Goal: Task Accomplishment & Management: Complete application form

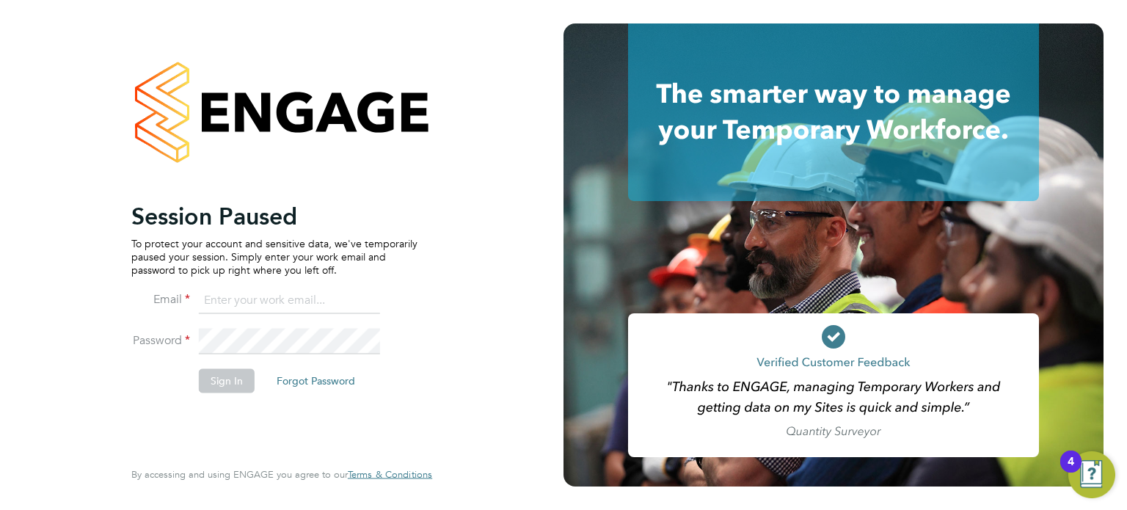
type input "[PERSON_NAME][EMAIL_ADDRESS][DOMAIN_NAME]"
click at [220, 384] on button "Sign In" at bounding box center [227, 380] width 56 height 23
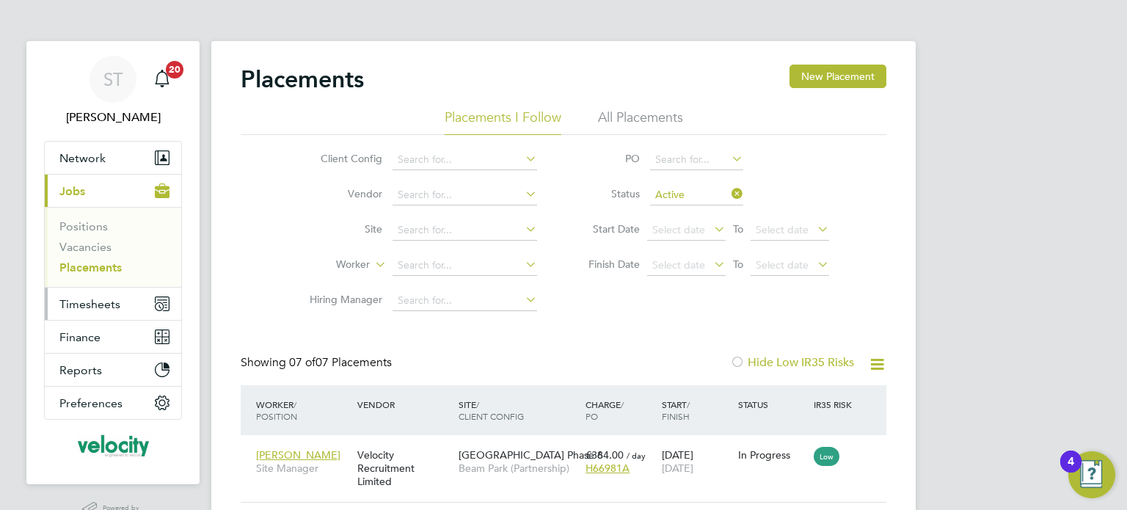
click at [102, 310] on span "Timesheets" at bounding box center [89, 304] width 61 height 14
click at [100, 293] on button "Timesheets" at bounding box center [113, 304] width 136 height 32
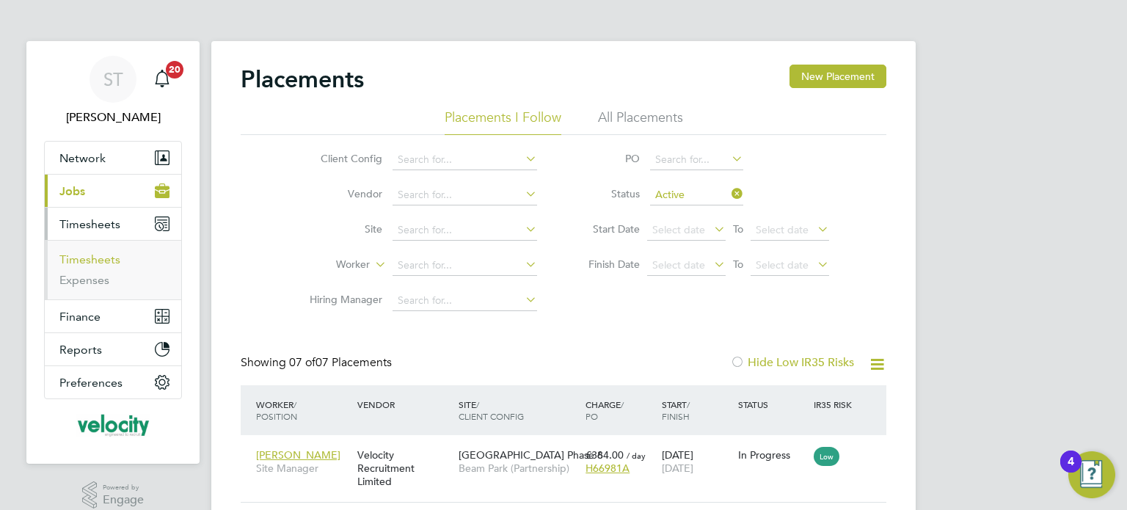
click at [97, 263] on link "Timesheets" at bounding box center [89, 259] width 61 height 14
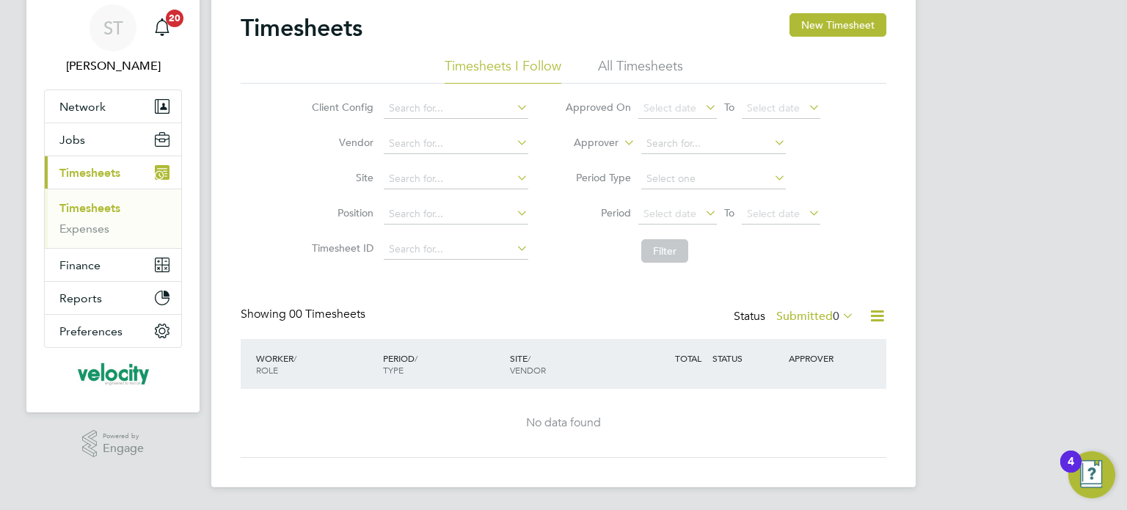
click at [663, 65] on li "All Timesheets" at bounding box center [640, 70] width 85 height 26
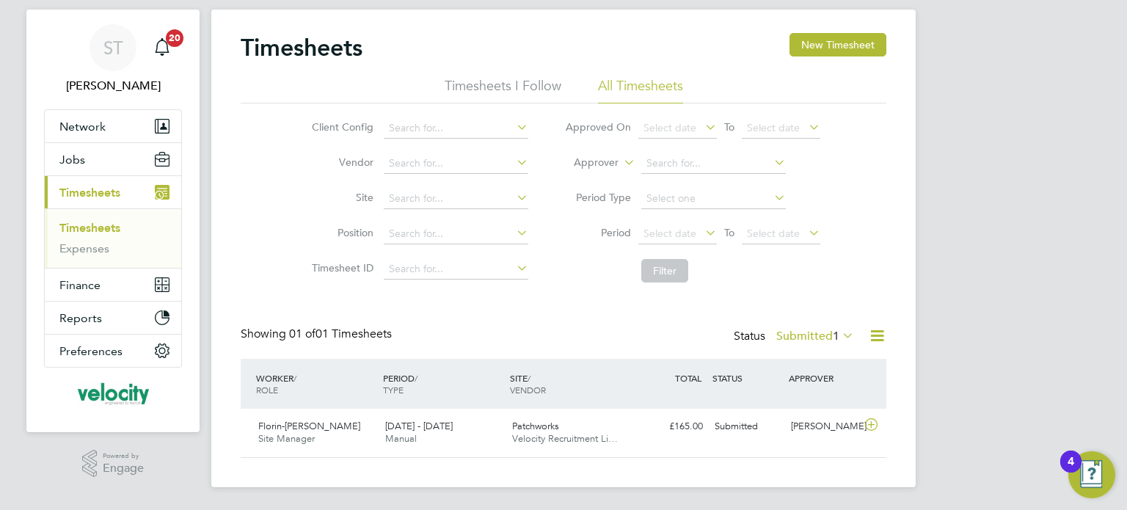
click at [816, 335] on label "Submitted 1" at bounding box center [815, 336] width 78 height 15
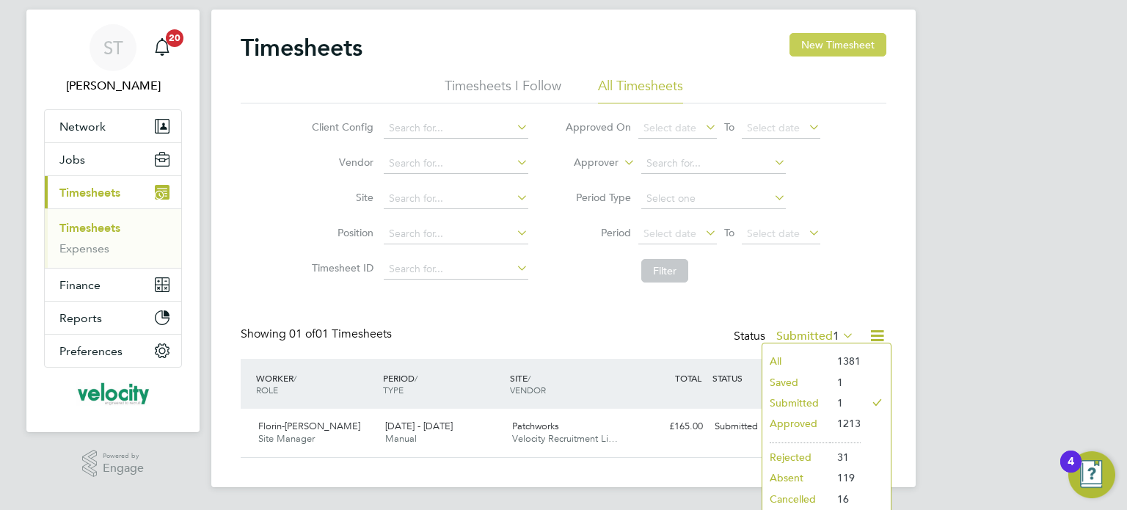
click at [844, 39] on button "New Timesheet" at bounding box center [837, 44] width 97 height 23
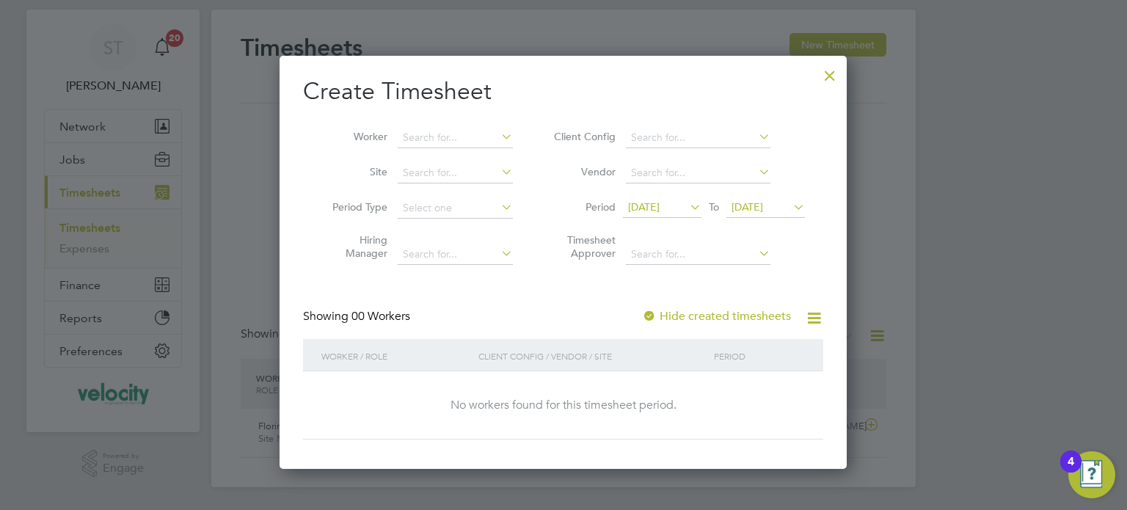
click at [763, 208] on span "25 Sep 2025" at bounding box center [748, 206] width 32 height 13
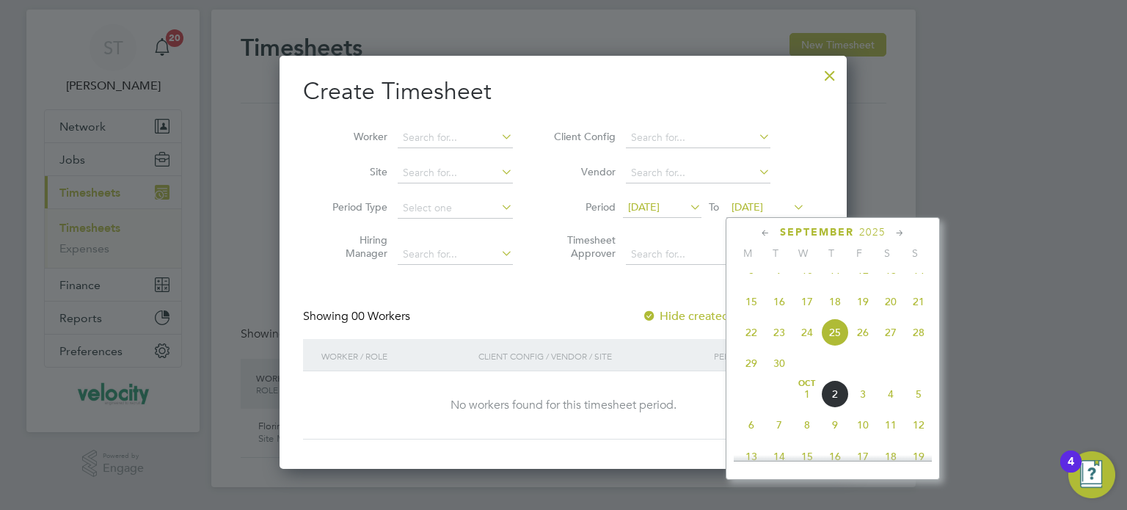
click at [916, 408] on span "5" at bounding box center [919, 394] width 28 height 28
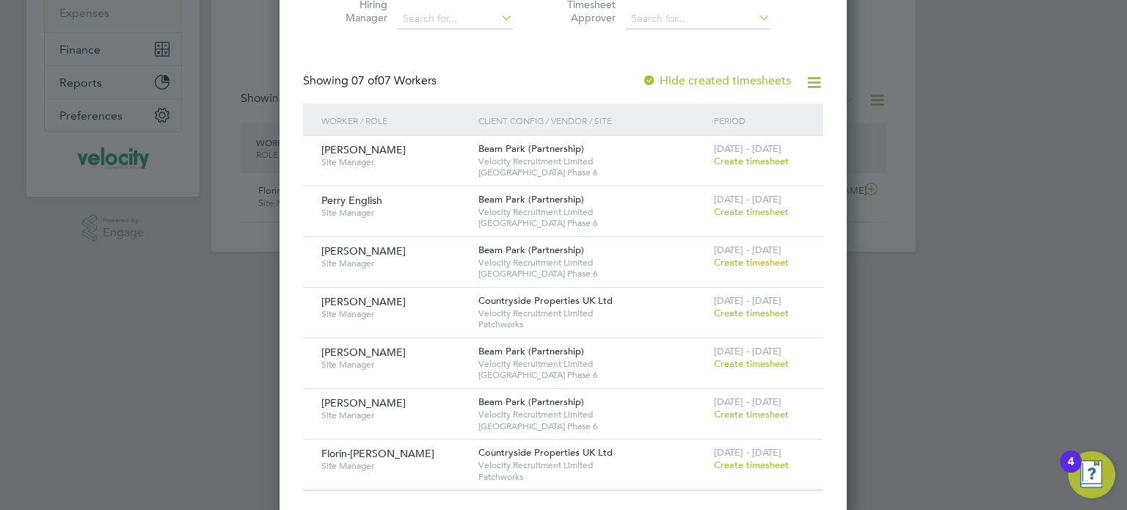
scroll to position [275, 0]
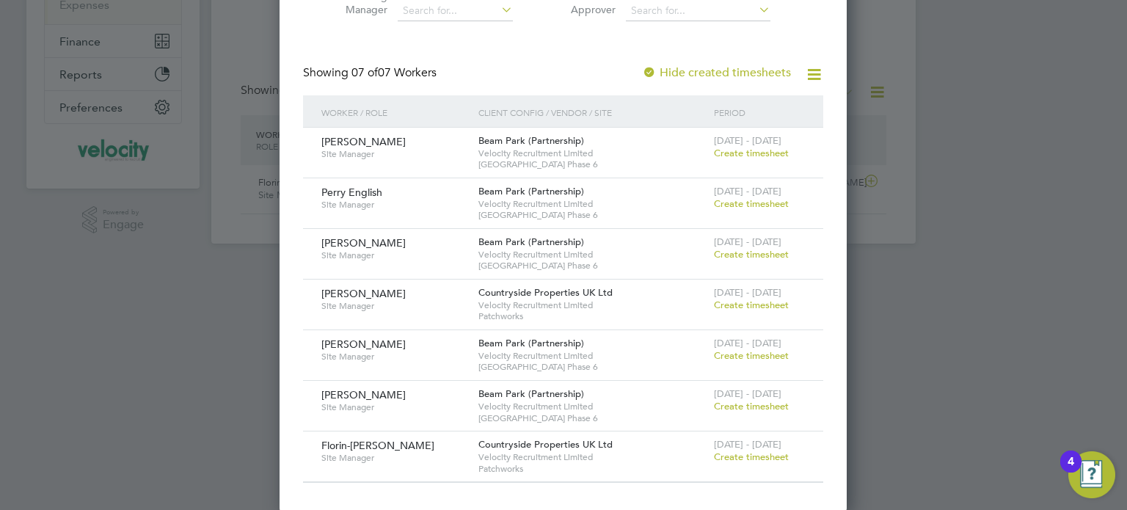
click at [772, 249] on span "Create timesheet" at bounding box center [751, 254] width 75 height 12
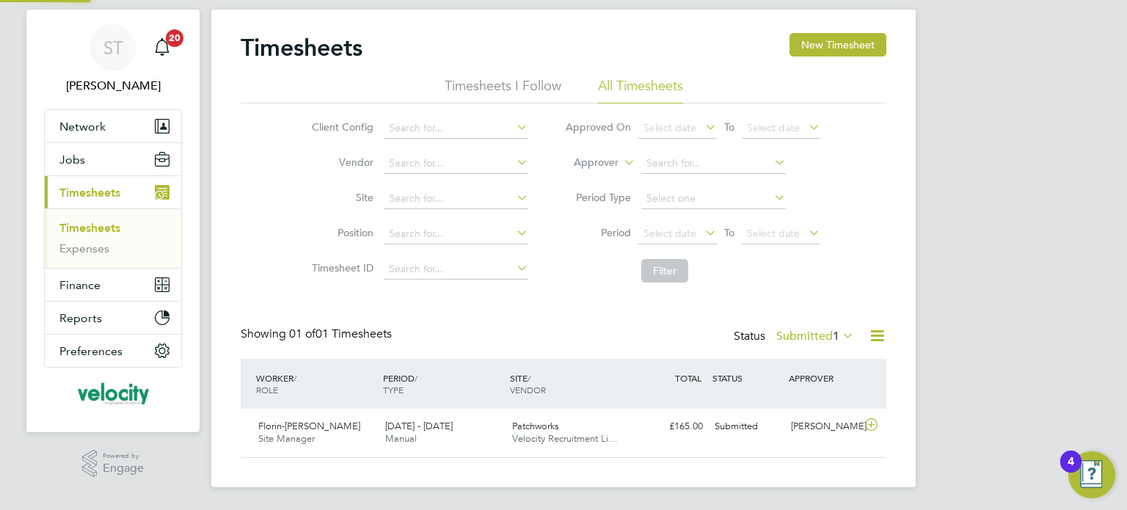
scroll to position [37, 128]
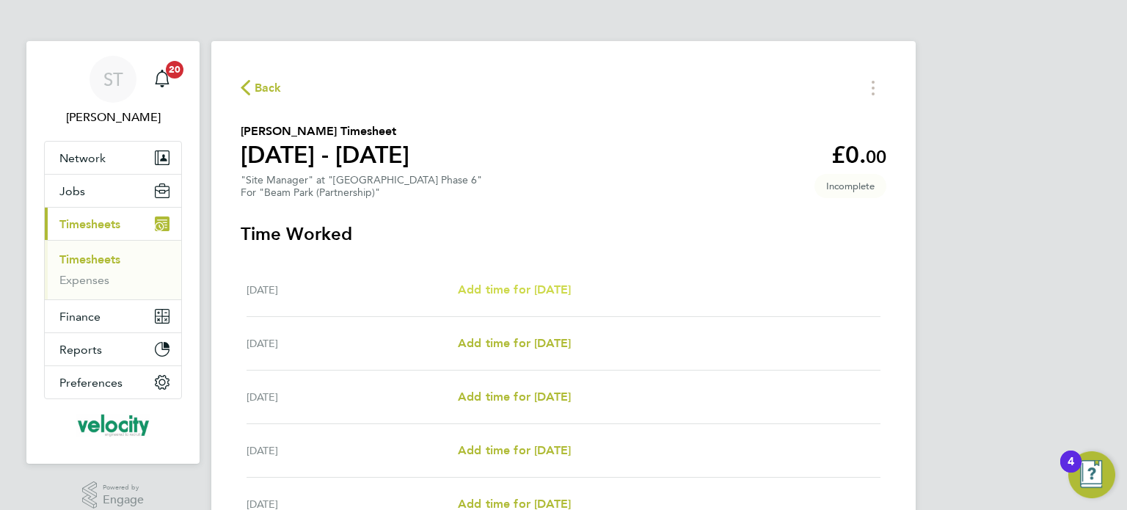
click at [481, 290] on span "Add time for Mon 29 Sep" at bounding box center [514, 289] width 113 height 14
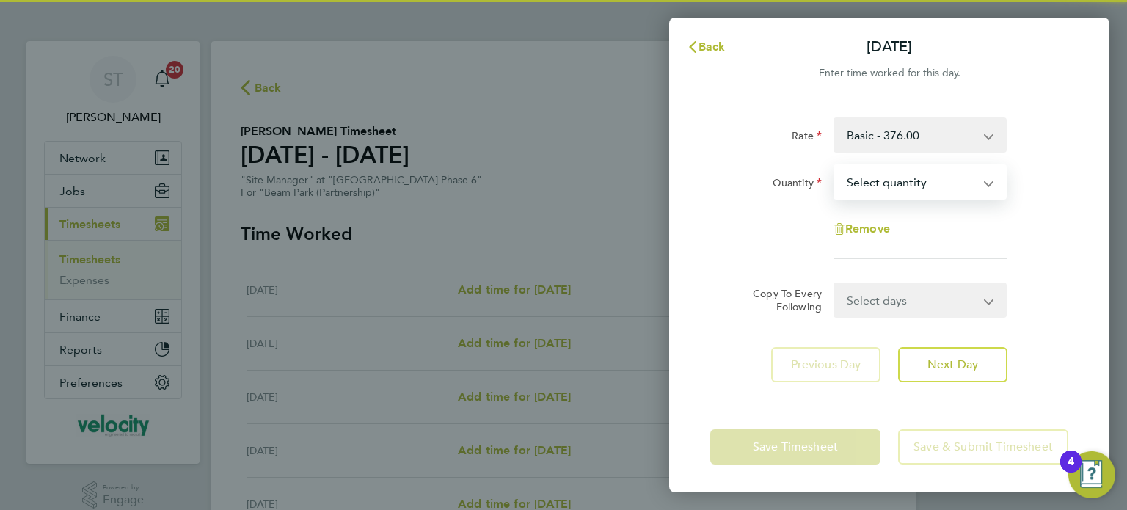
click at [898, 175] on select "Select quantity 0.5 1" at bounding box center [911, 182] width 153 height 32
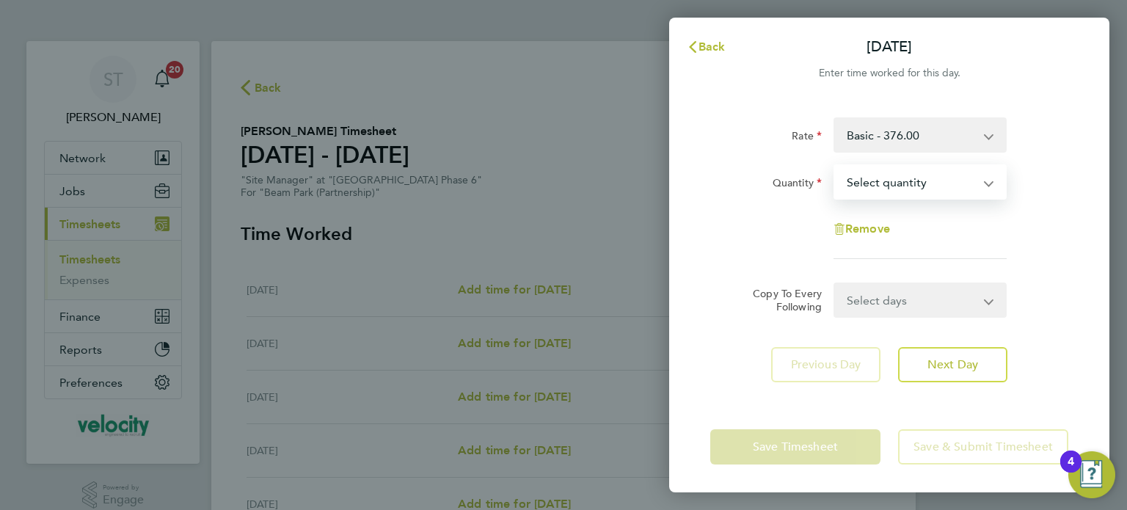
select select "1"
click at [835, 166] on select "Select quantity 0.5 1" at bounding box center [911, 182] width 153 height 32
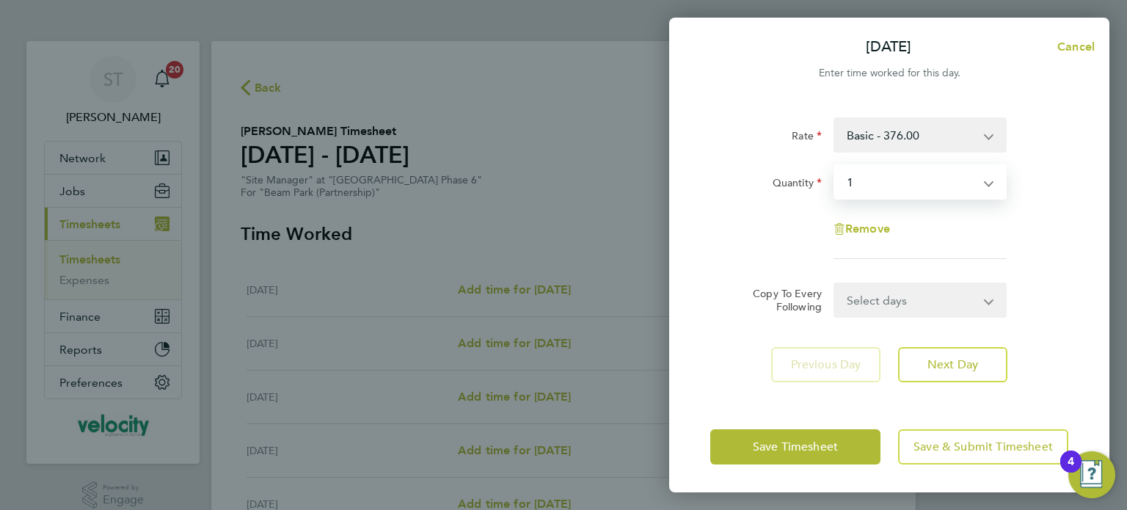
click at [915, 302] on select "Select days Day Weekday (Mon-Fri) Weekend (Sat-Sun) Tuesday Wednesday Thursday …" at bounding box center [912, 300] width 154 height 32
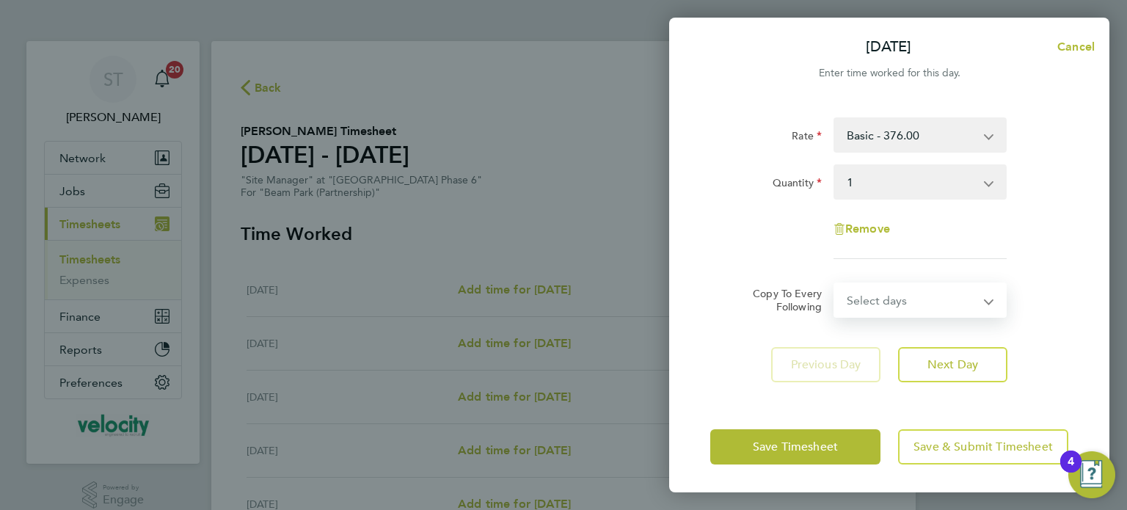
select select "WEEKDAY"
click at [835, 284] on select "Select days Day Weekday (Mon-Fri) Weekend (Sat-Sun) Tuesday Wednesday Thursday …" at bounding box center [912, 300] width 154 height 32
select select "2025-10-05"
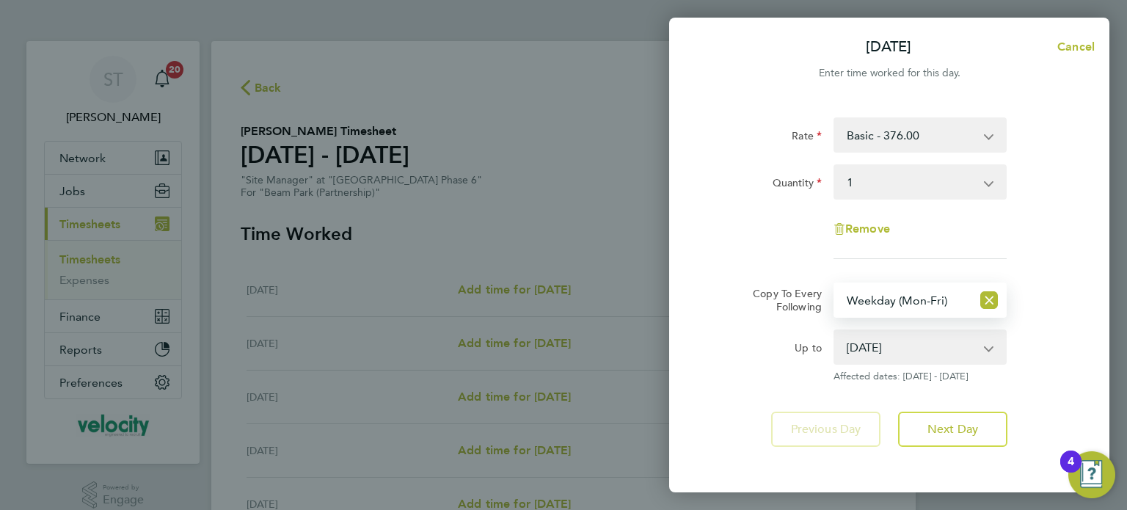
scroll to position [65, 0]
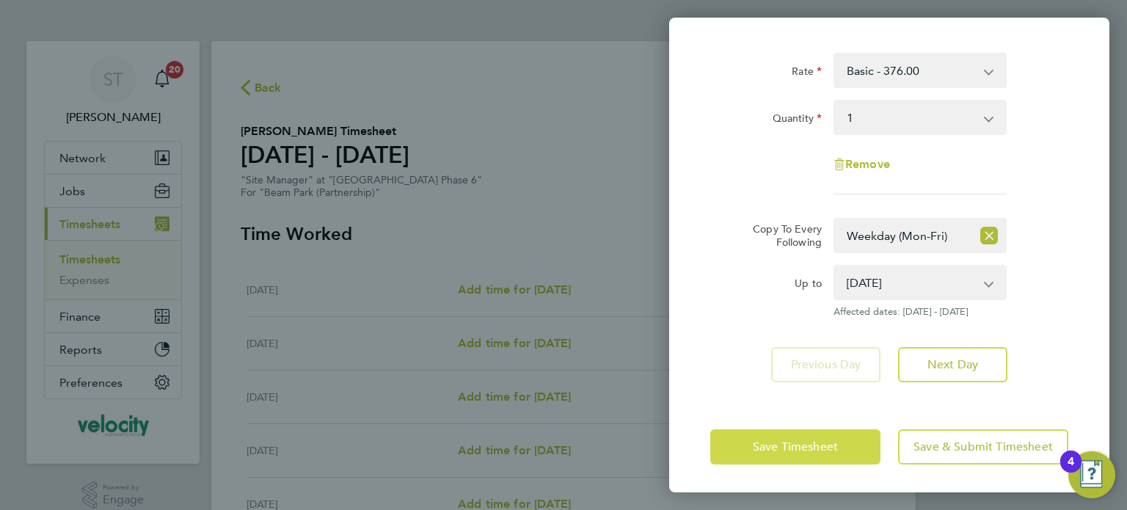
click at [820, 448] on span "Save Timesheet" at bounding box center [795, 447] width 85 height 15
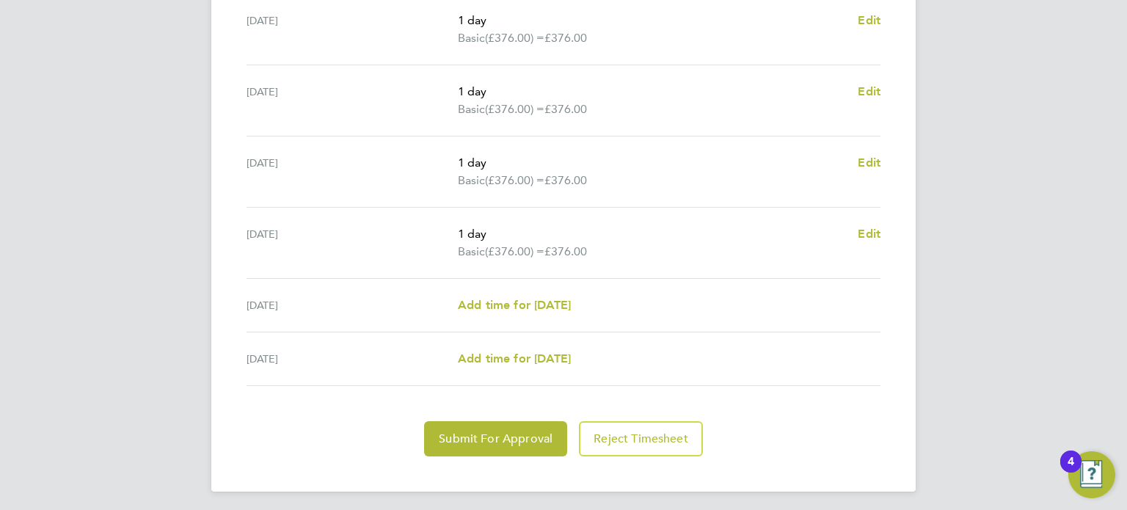
scroll to position [560, 0]
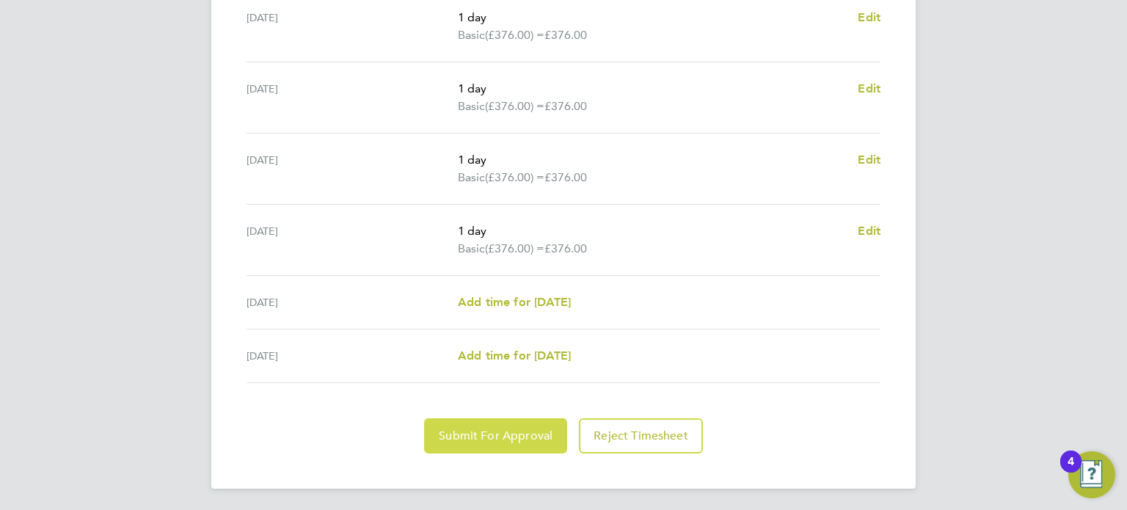
click at [508, 429] on span "Submit For Approval" at bounding box center [496, 436] width 114 height 15
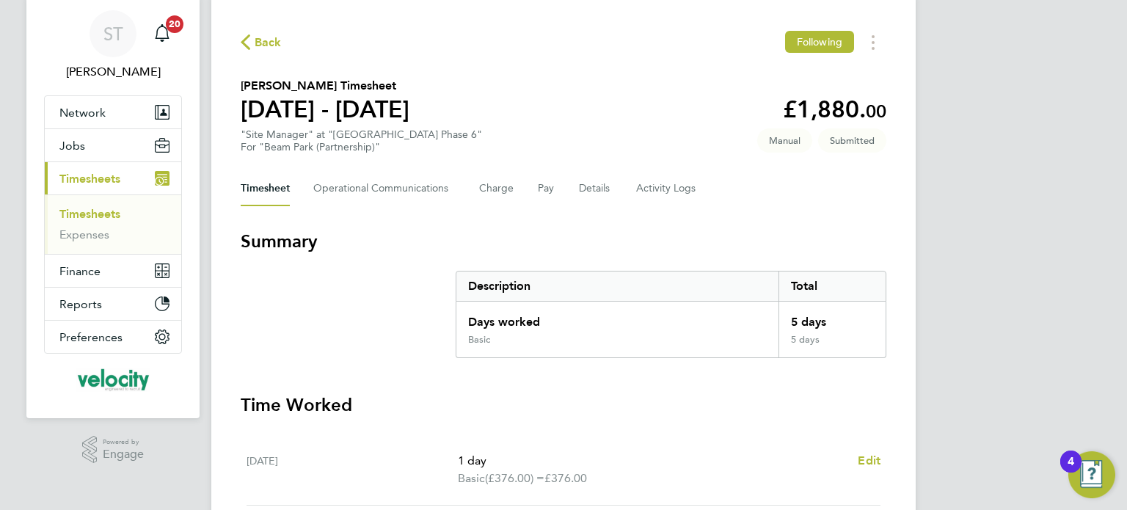
scroll to position [0, 0]
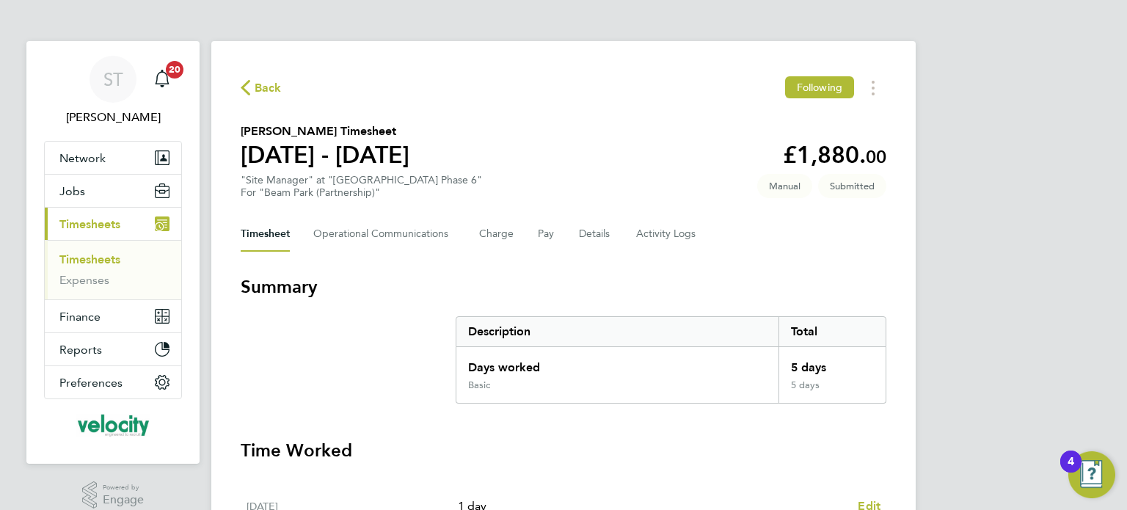
click at [259, 85] on span "Back" at bounding box center [268, 88] width 27 height 18
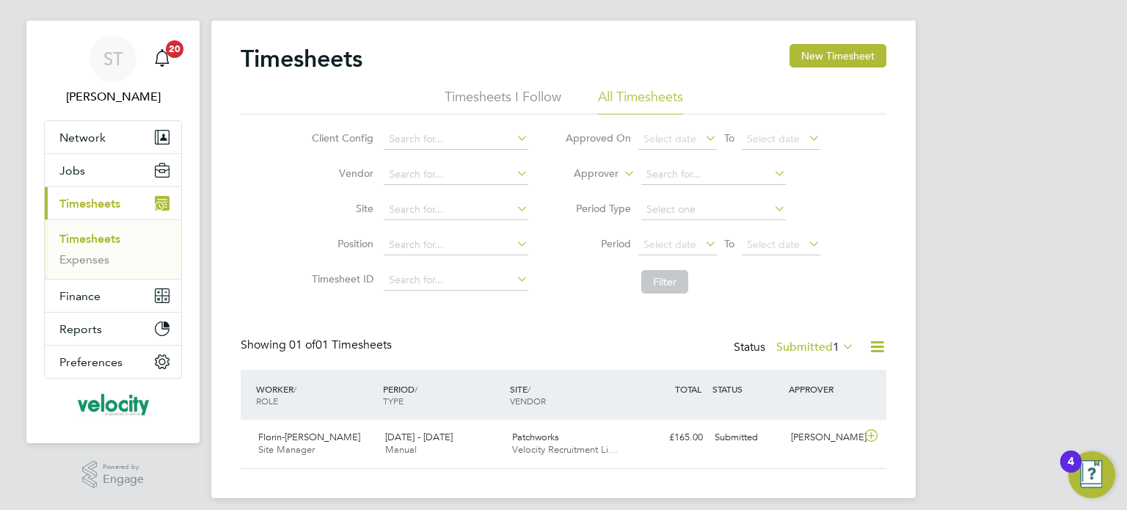
scroll to position [32, 0]
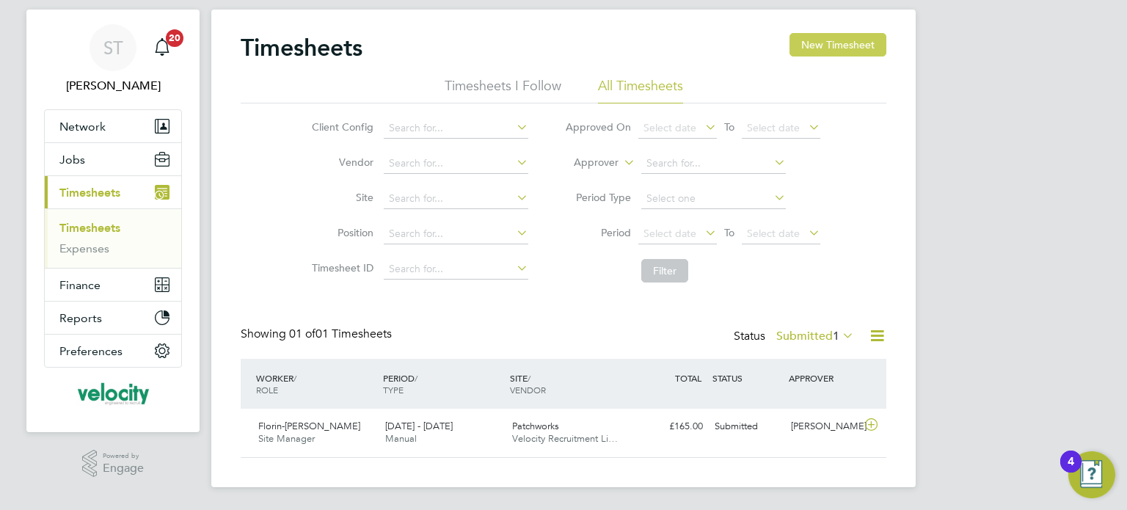
click at [869, 49] on button "New Timesheet" at bounding box center [837, 44] width 97 height 23
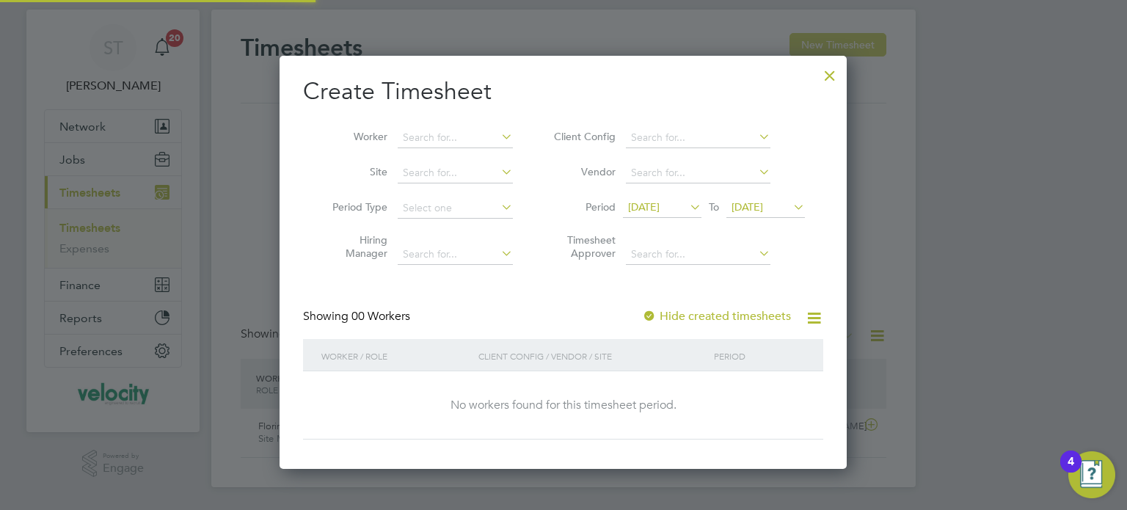
scroll to position [413, 568]
click at [763, 207] on span "25 Sep 2025" at bounding box center [748, 206] width 32 height 13
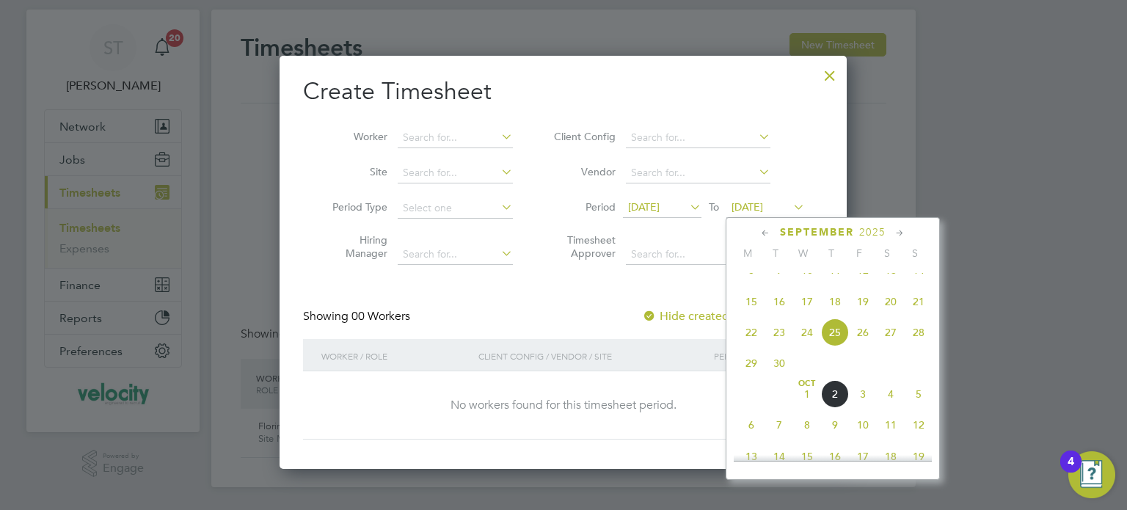
click at [916, 345] on span "28" at bounding box center [919, 332] width 28 height 28
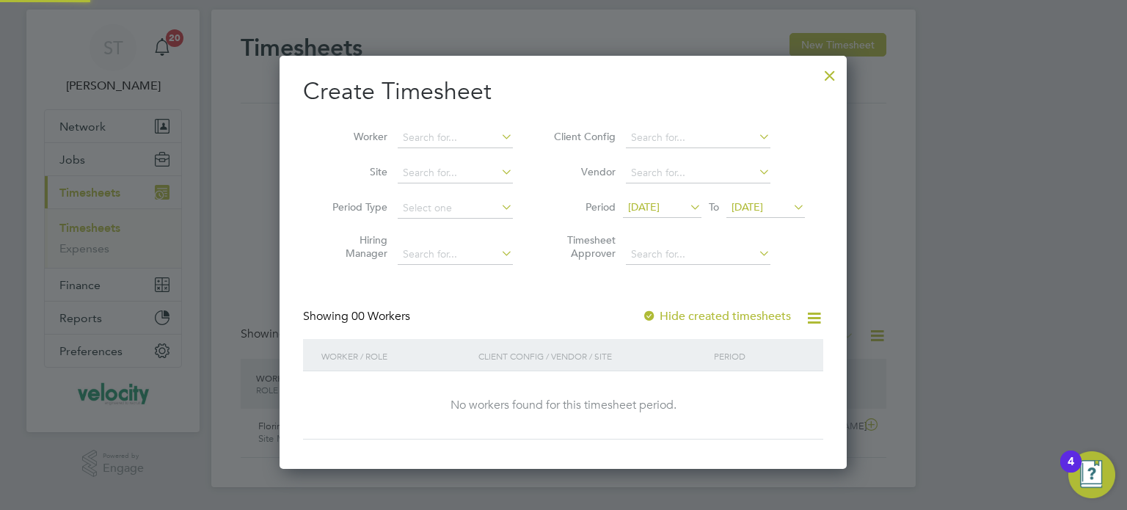
scroll to position [413, 568]
click at [790, 203] on icon at bounding box center [790, 207] width 0 height 21
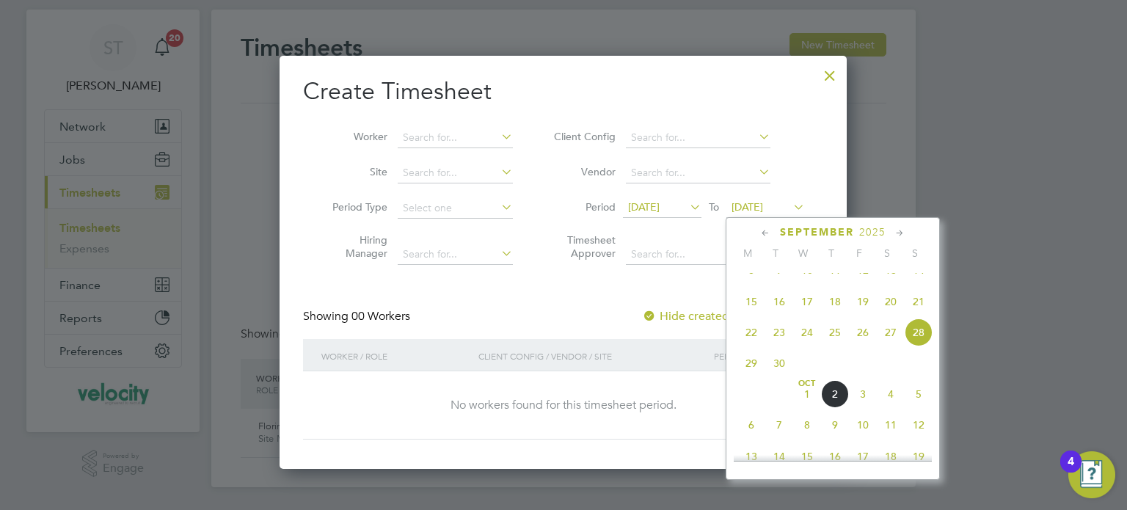
click at [920, 403] on span "5" at bounding box center [919, 394] width 28 height 28
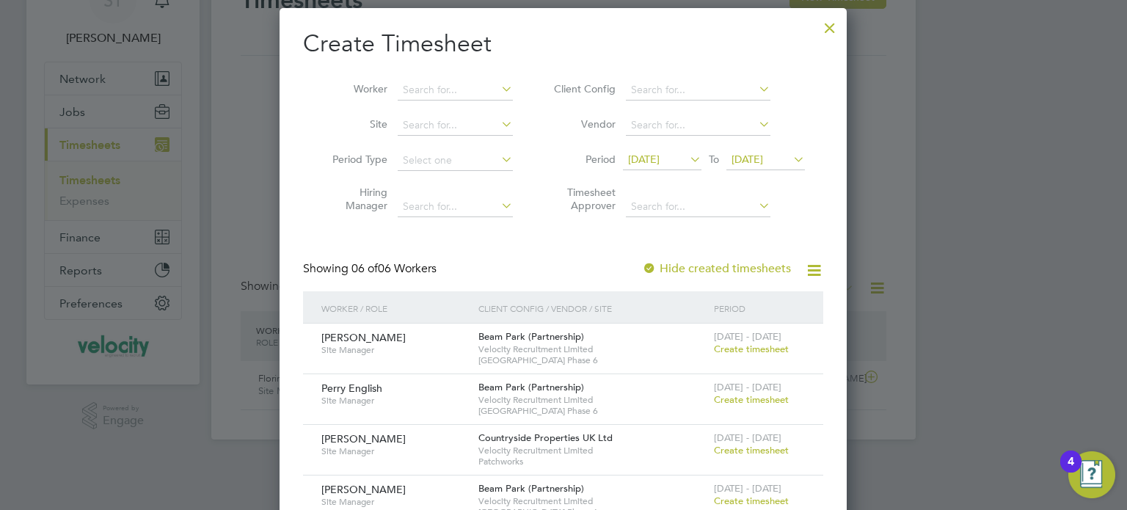
scroll to position [105, 0]
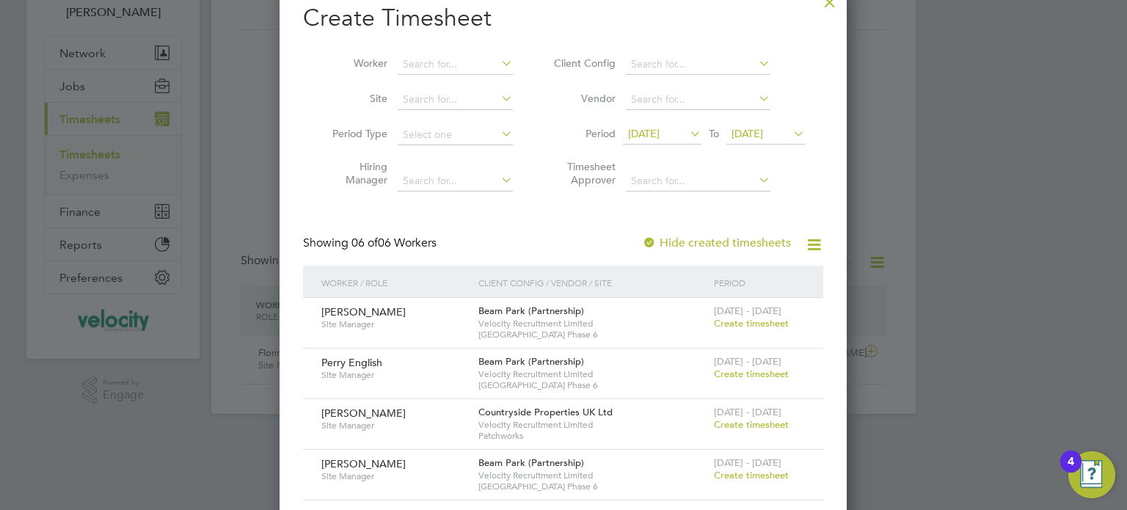
click at [765, 375] on span "Create timesheet" at bounding box center [751, 374] width 75 height 12
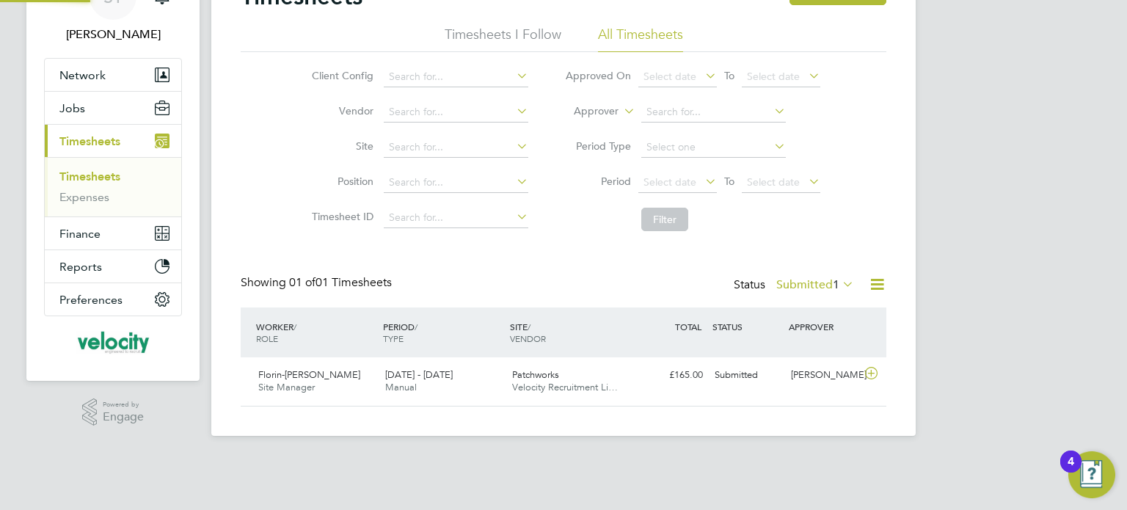
scroll to position [37, 128]
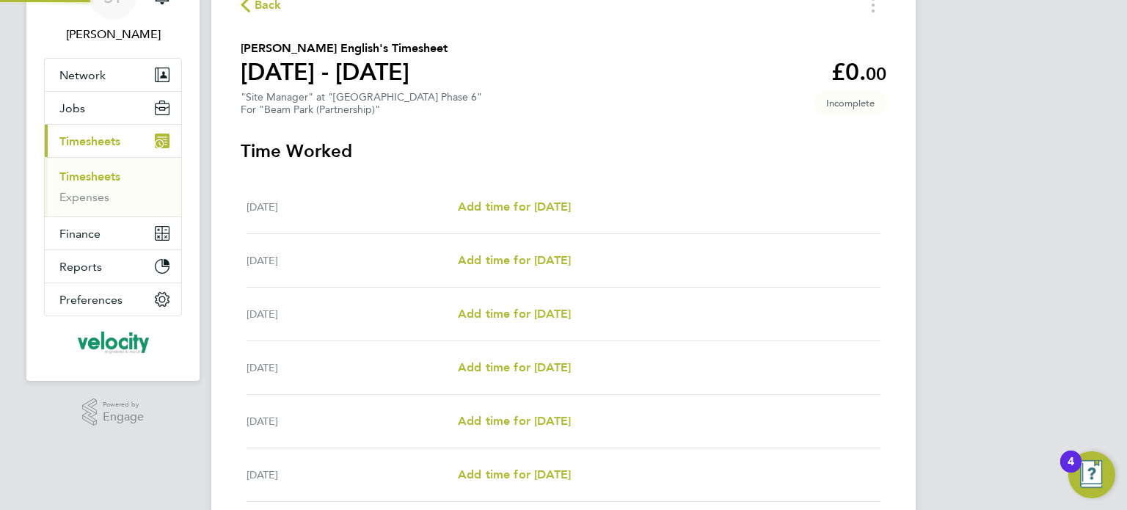
scroll to position [32, 0]
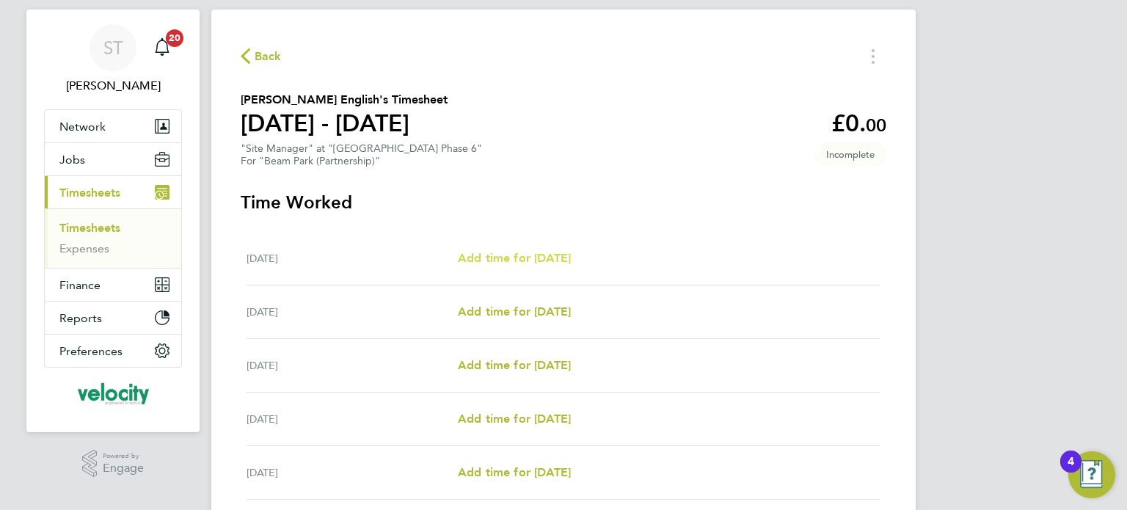
click at [564, 258] on span "Add time for Mon 29 Sep" at bounding box center [514, 258] width 113 height 14
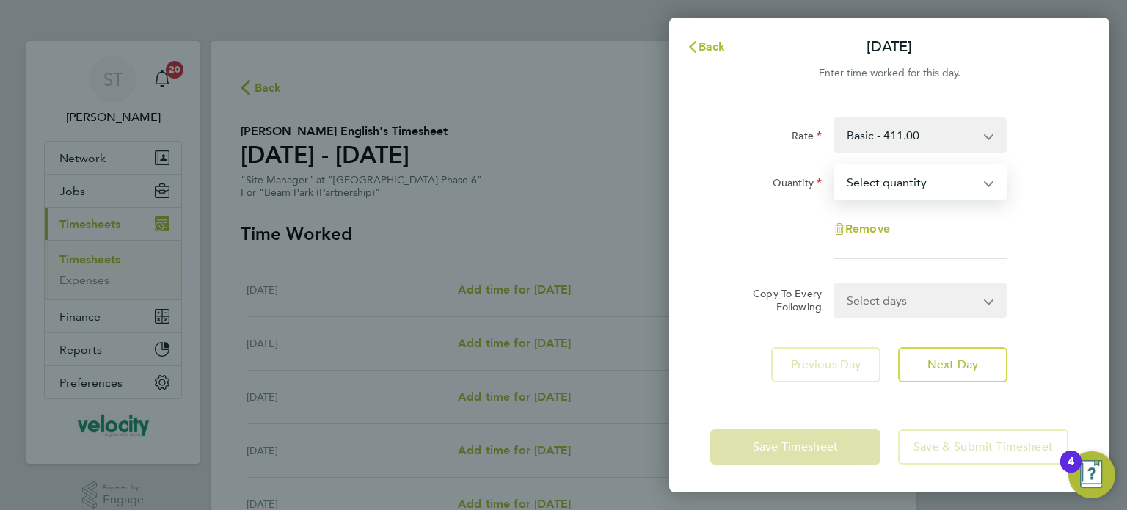
click at [908, 193] on select "Select quantity 0.5 1" at bounding box center [911, 182] width 153 height 32
select select "1"
click at [835, 166] on select "Select quantity 0.5 1" at bounding box center [911, 182] width 153 height 32
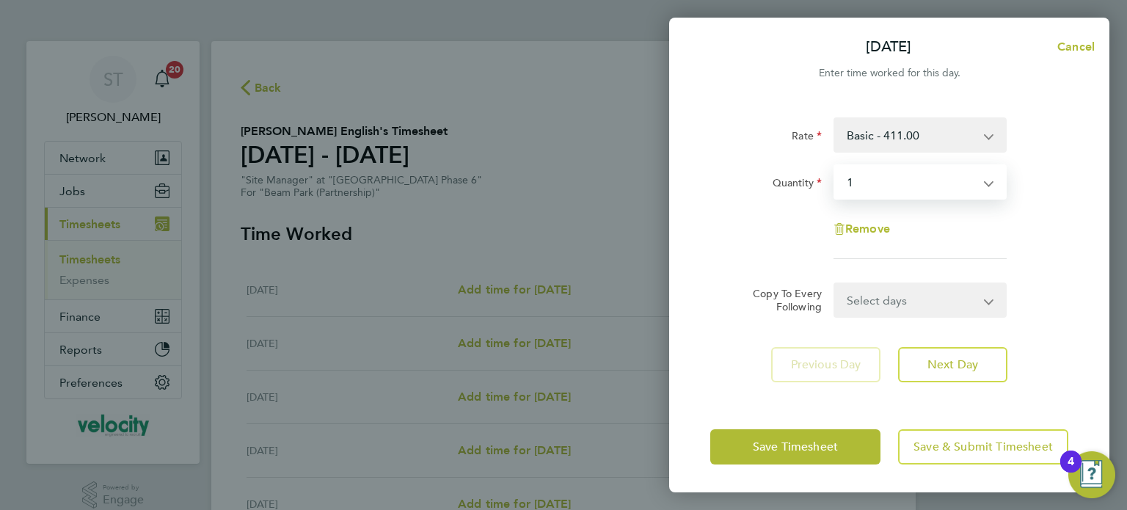
click at [936, 299] on select "Select days Day Weekday (Mon-Fri) Weekend (Sat-Sun) Tuesday Wednesday Thursday …" at bounding box center [912, 300] width 154 height 32
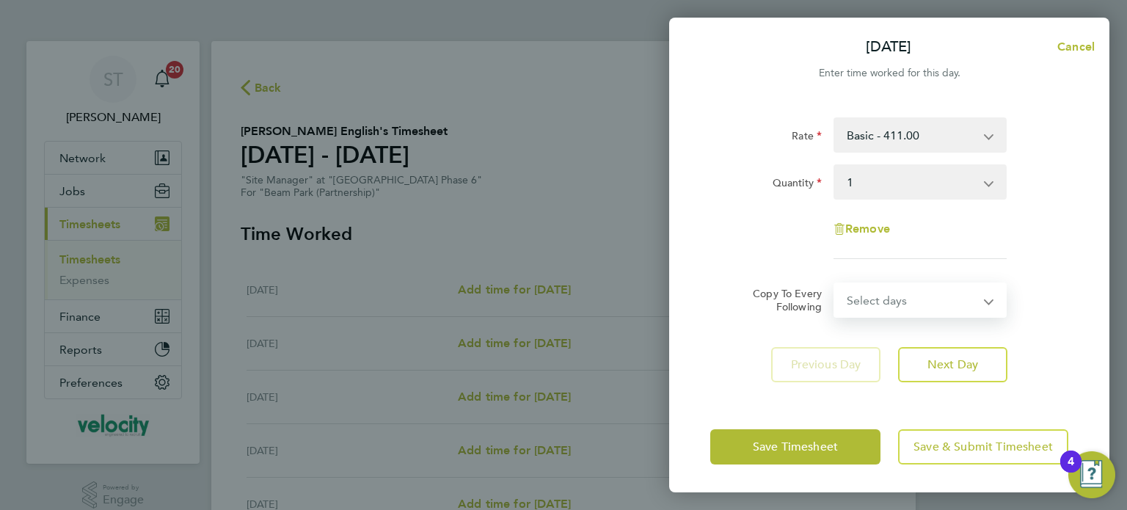
select select "WEEKDAY"
click at [835, 284] on select "Select days Day Weekday (Mon-Fri) Weekend (Sat-Sun) Tuesday Wednesday Thursday …" at bounding box center [912, 300] width 154 height 32
select select "2025-10-05"
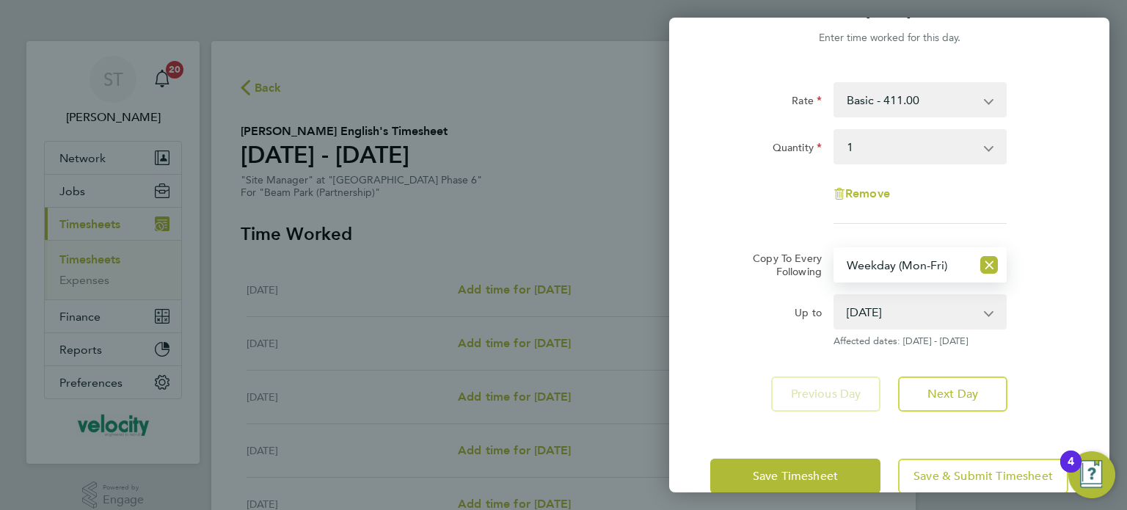
scroll to position [65, 0]
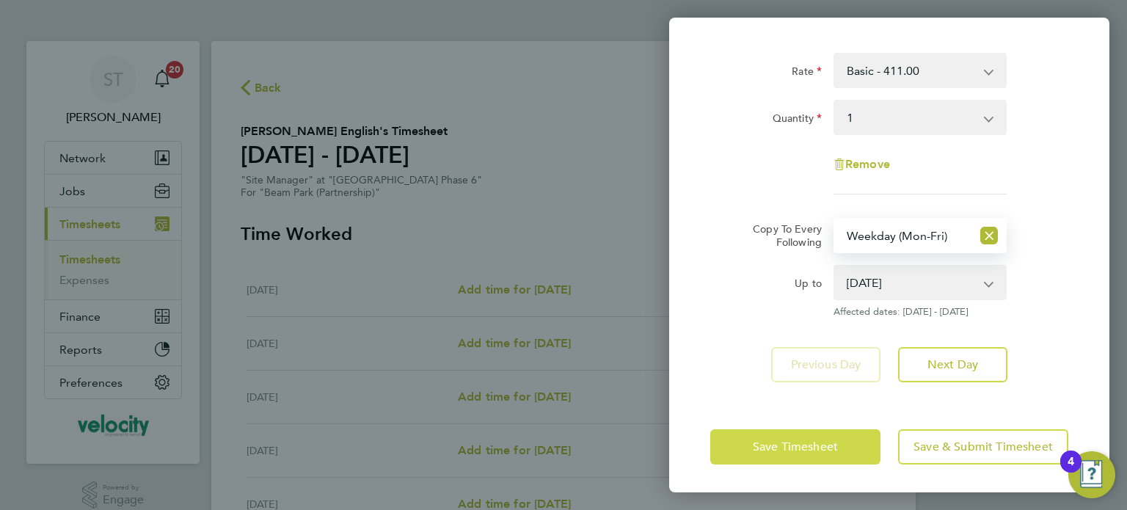
click at [793, 437] on button "Save Timesheet" at bounding box center [795, 446] width 170 height 35
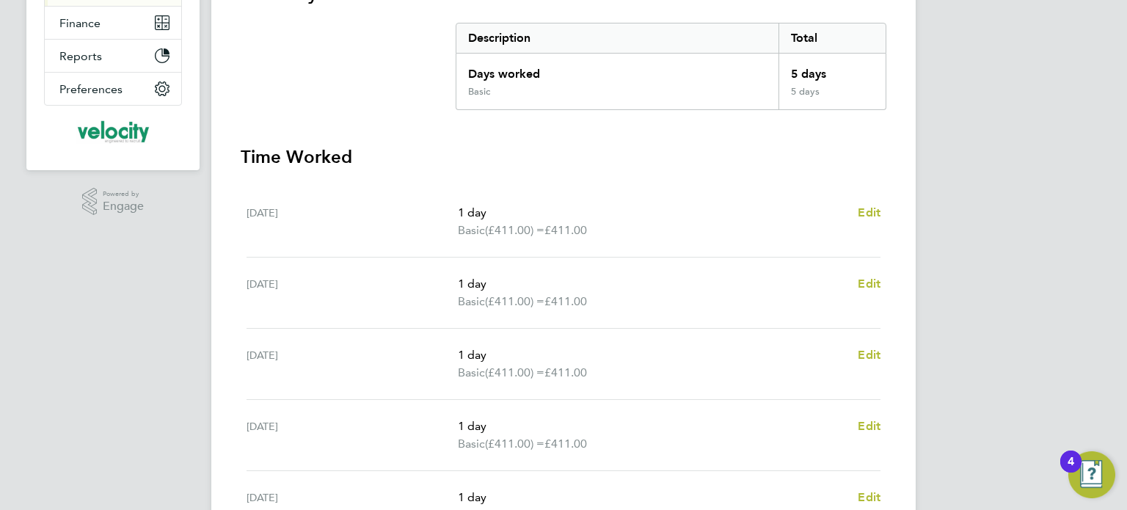
scroll to position [560, 0]
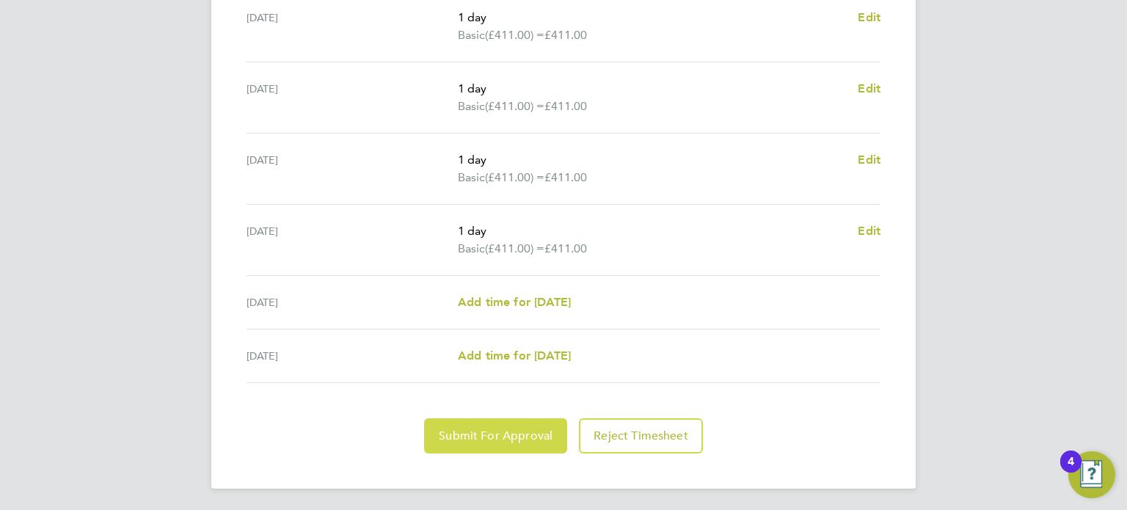
click at [517, 434] on span "Submit For Approval" at bounding box center [496, 436] width 114 height 15
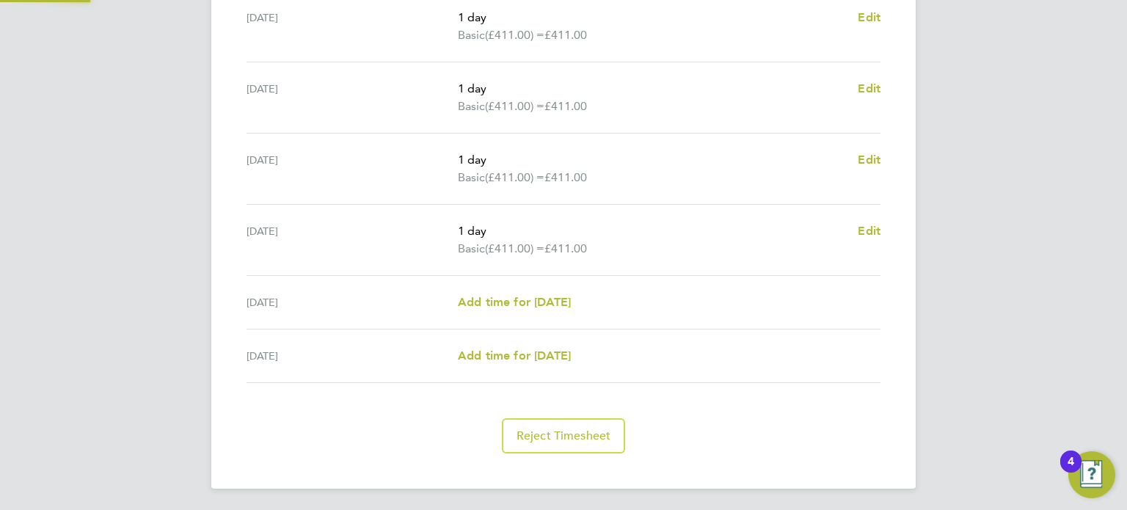
scroll to position [559, 0]
